Goal: Book appointment/travel/reservation

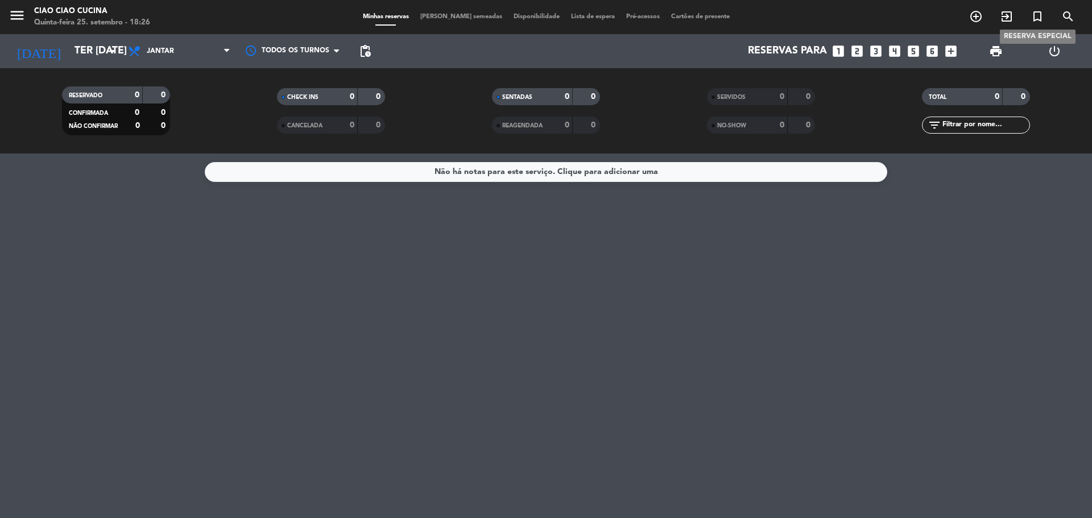
click at [1041, 11] on icon "turned_in_not" at bounding box center [1038, 17] width 14 height 14
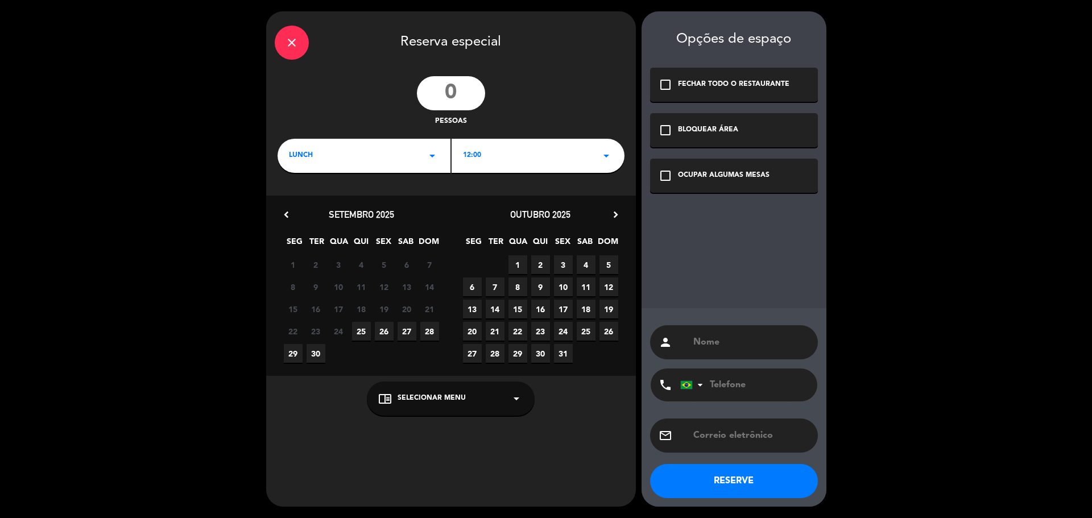
click at [446, 93] on input "number" at bounding box center [451, 93] width 68 height 34
type input "25"
click at [706, 129] on div "BLOQUEAR ÁREA" at bounding box center [708, 130] width 60 height 11
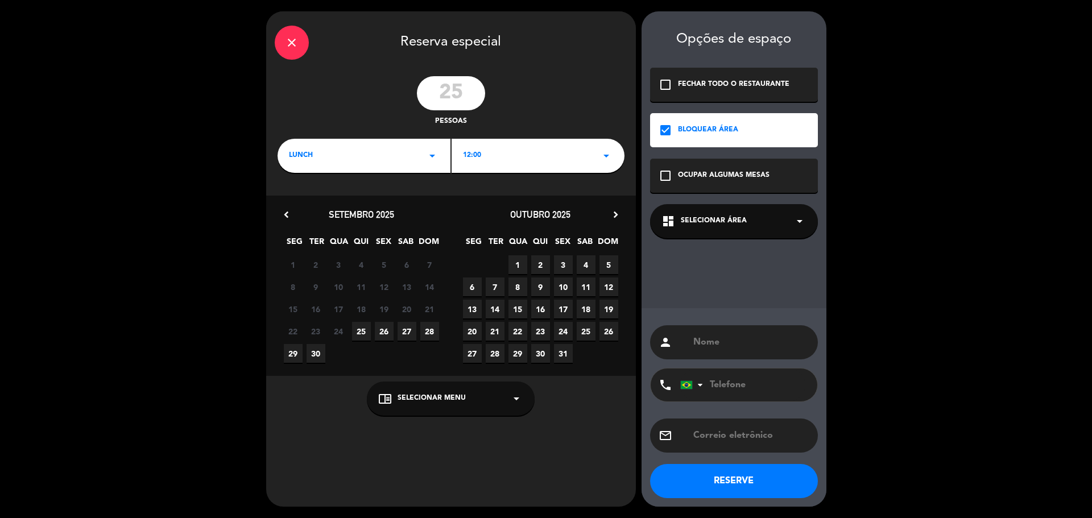
click at [756, 218] on div "dashboard Selecionar área arrow_drop_down" at bounding box center [734, 221] width 168 height 34
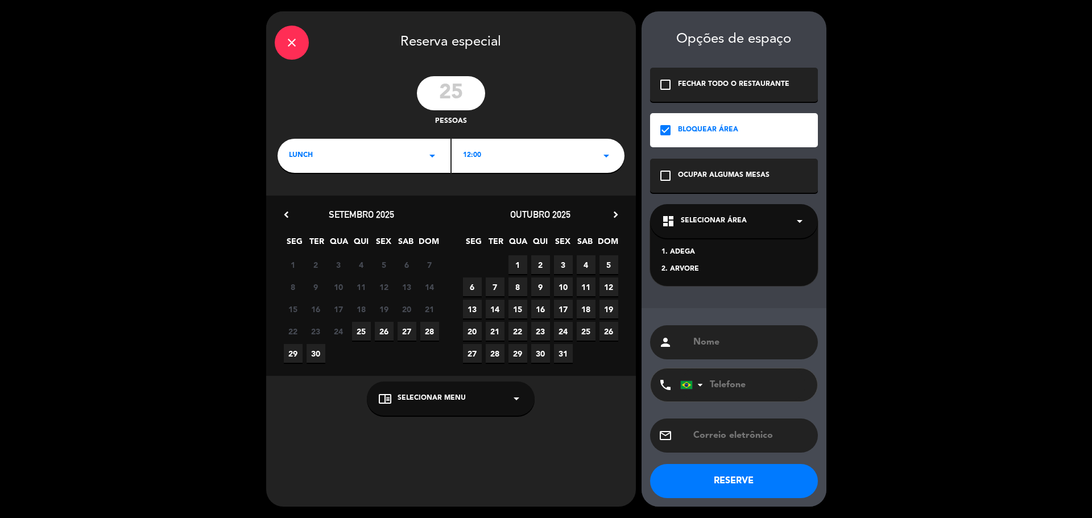
click at [685, 269] on div "2. ARVORE" at bounding box center [733, 269] width 145 height 11
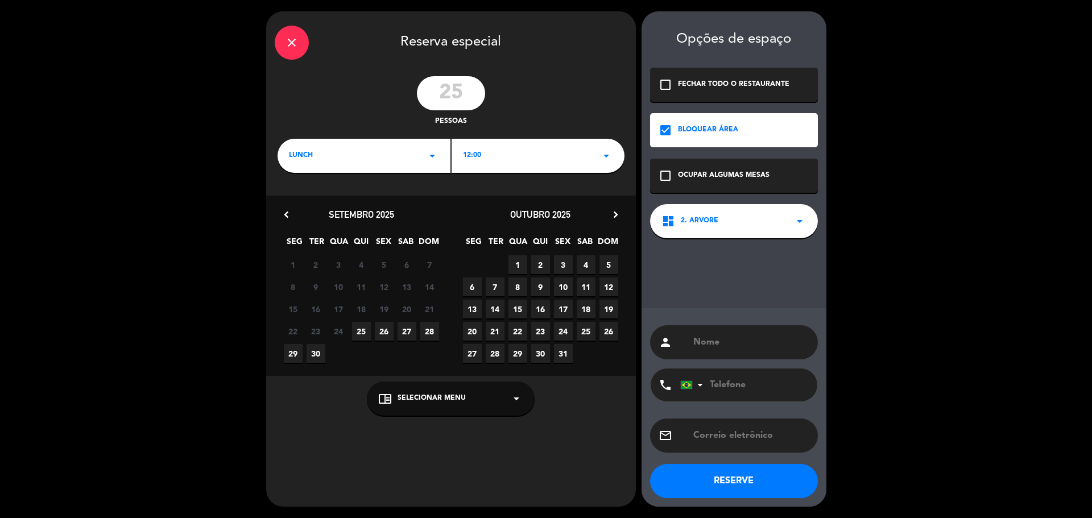
click at [716, 340] on input "text" at bounding box center [750, 342] width 117 height 16
click at [714, 339] on input "text" at bounding box center [750, 342] width 117 height 16
type input "EVENTO - [PERSON_NAME] [PERSON_NAME]"
click at [734, 380] on input "tel" at bounding box center [742, 385] width 125 height 33
click at [732, 386] on input "tel" at bounding box center [742, 385] width 125 height 33
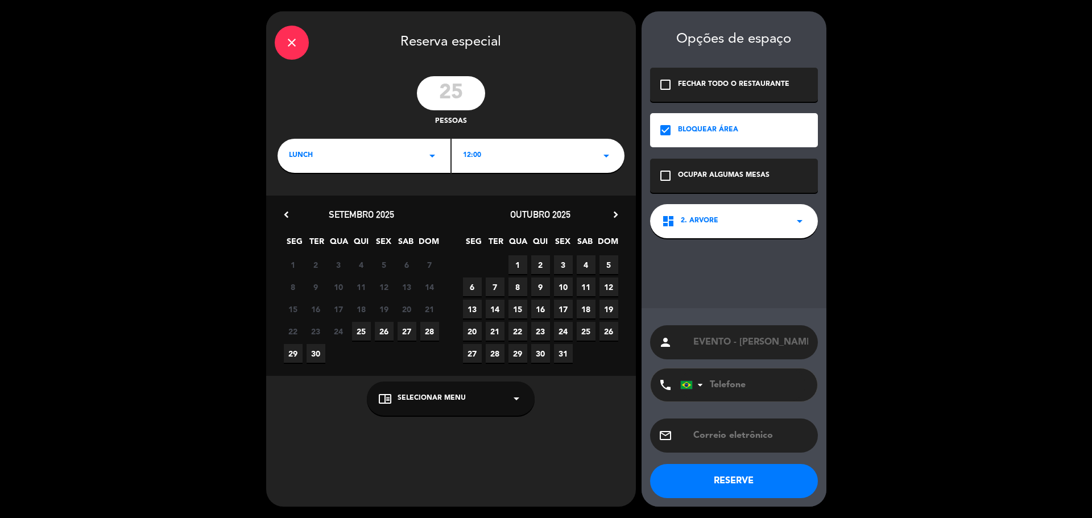
paste input "[PHONE_NUMBER]"
click at [729, 385] on input "[PHONE_NUMBER]" at bounding box center [744, 385] width 125 height 30
click at [719, 383] on input "[PHONE_NUMBER]" at bounding box center [744, 385] width 125 height 30
click at [721, 384] on input "556294695439" at bounding box center [744, 385] width 125 height 30
click at [725, 385] on input "6294695439" at bounding box center [744, 385] width 125 height 30
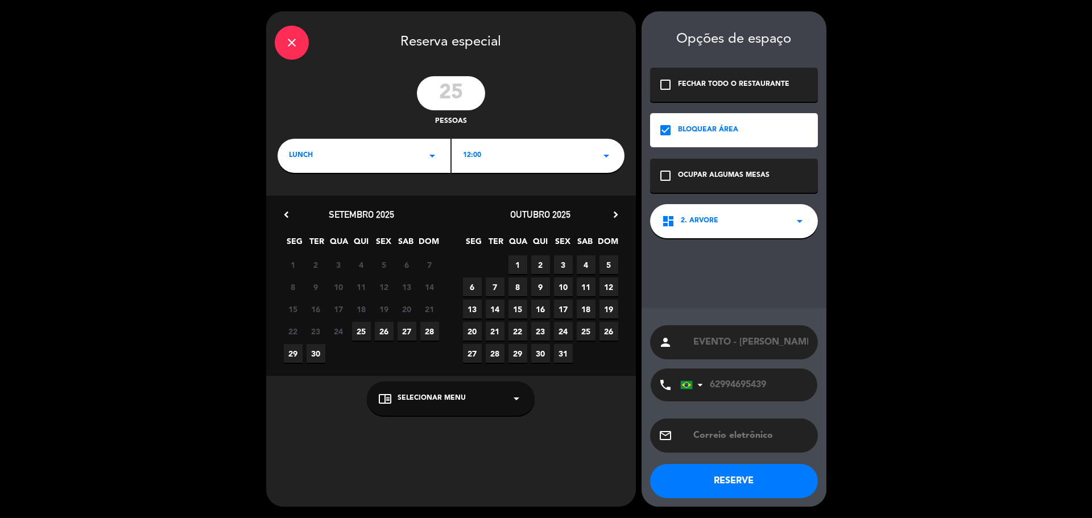
type input "62994695439"
click at [729, 433] on input "text" at bounding box center [750, 436] width 117 height 16
click at [720, 437] on input "text" at bounding box center [750, 436] width 117 height 16
paste input "[EMAIL_ADDRESS][DOMAIN_NAME]"
type input "[EMAIL_ADDRESS][DOMAIN_NAME]"
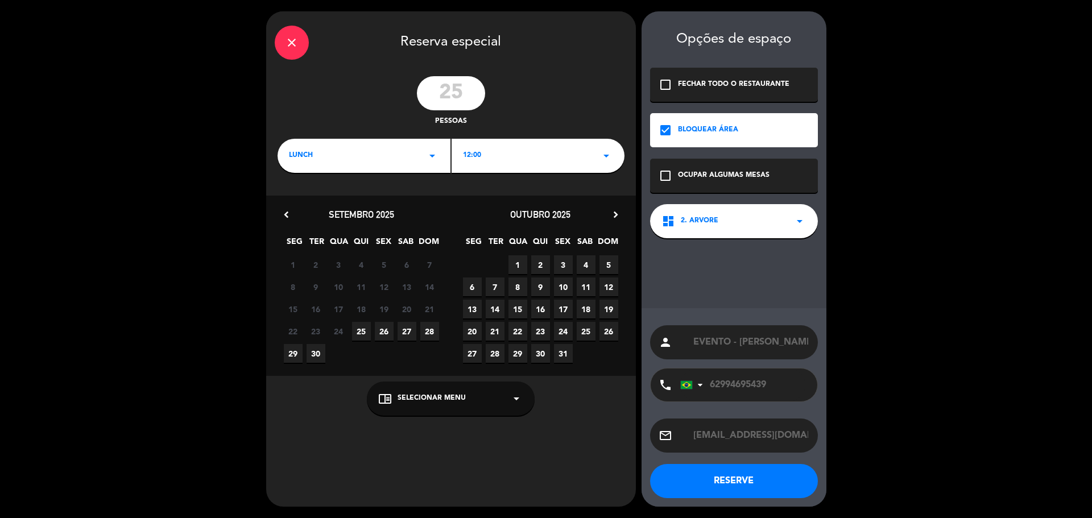
click at [430, 154] on icon "arrow_drop_down" at bounding box center [432, 156] width 14 height 14
click at [306, 202] on div "Jantar" at bounding box center [364, 203] width 150 height 11
click at [737, 481] on button "RESERVE" at bounding box center [734, 481] width 168 height 34
